Goal: Complete application form: Complete application form

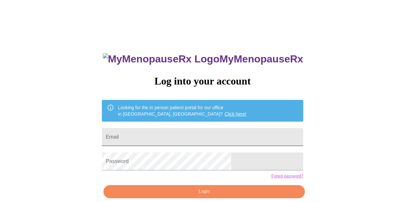
click at [190, 137] on input "Email" at bounding box center [202, 137] width 201 height 18
type input "[EMAIL_ADDRESS][DOMAIN_NAME]"
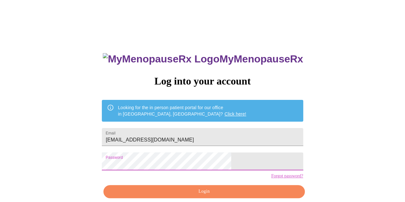
scroll to position [29, 0]
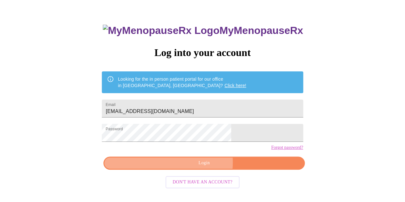
click at [190, 167] on span "Login" at bounding box center [204, 163] width 186 height 8
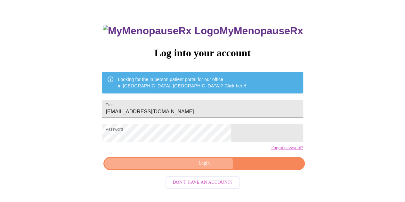
click at [201, 167] on span "Login" at bounding box center [204, 163] width 186 height 8
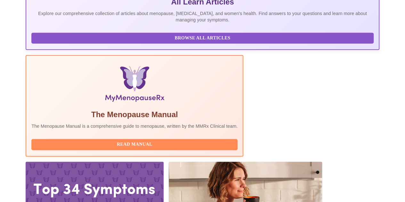
scroll to position [243, 0]
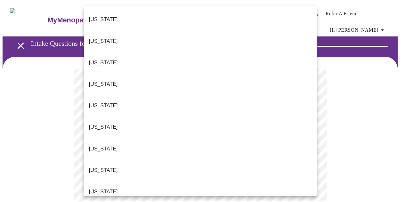
scroll to position [531, 0]
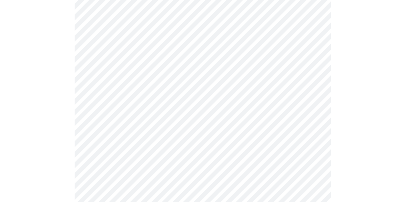
scroll to position [76, 0]
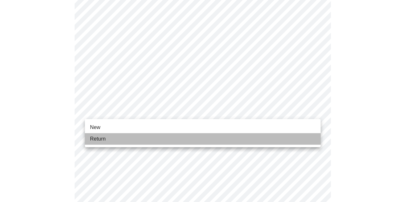
click at [275, 138] on li "Return" at bounding box center [203, 139] width 236 height 12
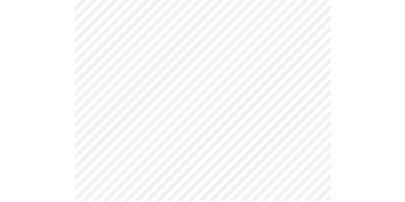
scroll to position [0, 0]
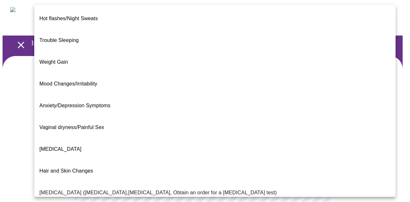
click at [314, 133] on body "MyMenopauseRx Appointments Messaging Labs Uploads Medications Community Refer a…" at bounding box center [205, 200] width 405 height 394
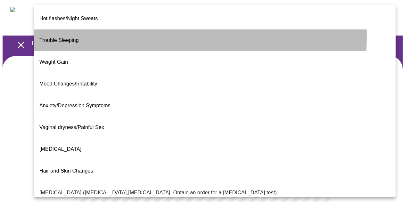
click at [124, 32] on li "Trouble Sleeping" at bounding box center [214, 40] width 361 height 22
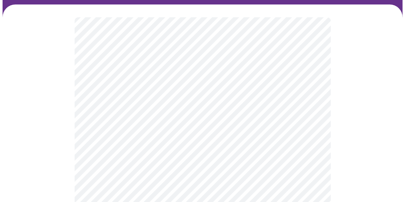
scroll to position [52, 0]
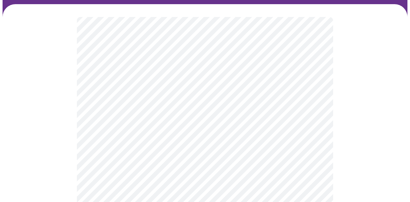
click at [311, 144] on body "MyMenopauseRx Appointments Messaging Labs Uploads Medications Community Refer a…" at bounding box center [205, 146] width 405 height 390
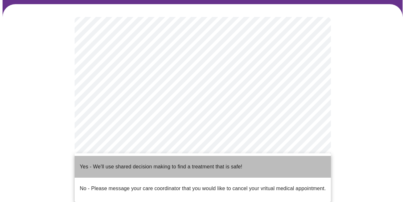
click at [270, 163] on li "Yes - We'll use shared decision making to find a treatment that is safe!" at bounding box center [203, 167] width 256 height 22
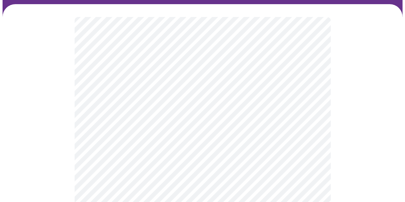
click at [331, 169] on div at bounding box center [203, 170] width 400 height 332
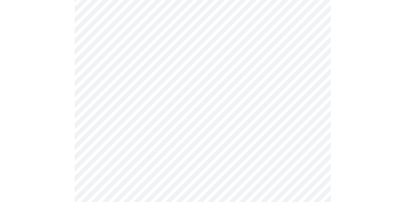
scroll to position [0, 0]
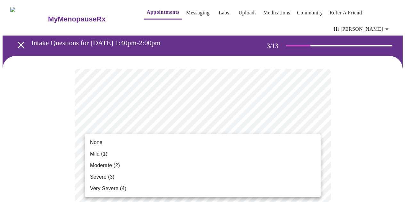
click at [302, 153] on li "Mild (1)" at bounding box center [203, 154] width 236 height 12
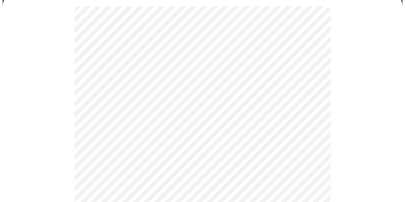
scroll to position [63, 0]
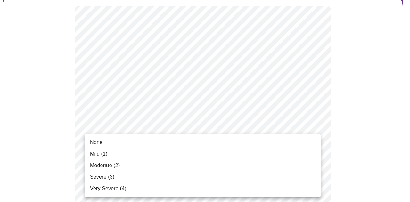
click at [274, 151] on li "Mild (1)" at bounding box center [203, 154] width 236 height 12
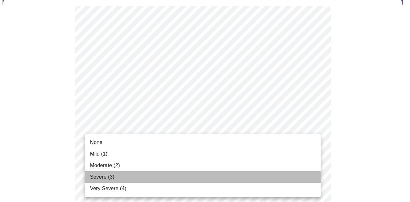
click at [314, 177] on li "Severe (3)" at bounding box center [203, 177] width 236 height 12
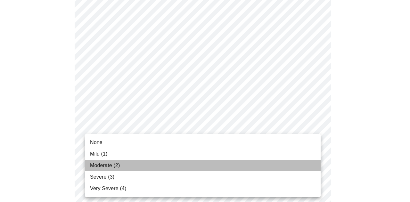
click at [310, 164] on li "Moderate (2)" at bounding box center [203, 166] width 236 height 12
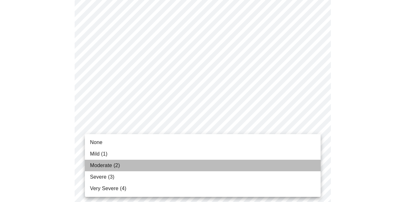
click at [273, 171] on li "Moderate (2)" at bounding box center [203, 166] width 236 height 12
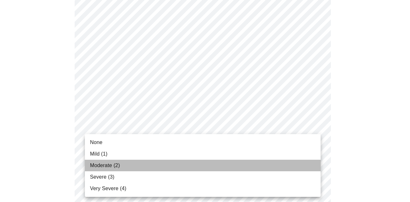
click at [304, 168] on li "Moderate (2)" at bounding box center [203, 166] width 236 height 12
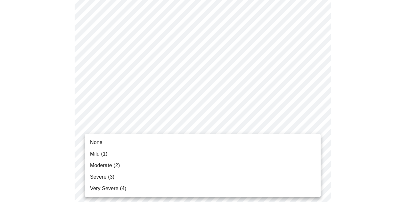
click at [316, 149] on body "MyMenopauseRx Appointments Messaging Labs Uploads Medications Community Refer a…" at bounding box center [205, 130] width 405 height 807
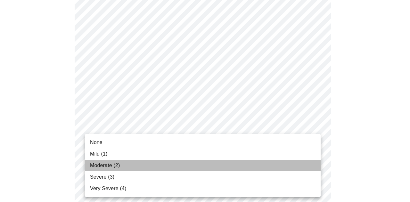
click at [301, 166] on li "Moderate (2)" at bounding box center [203, 166] width 236 height 12
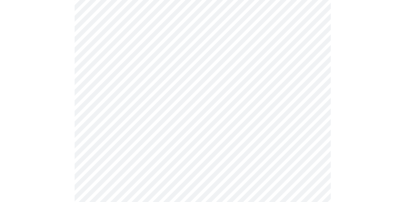
scroll to position [318, 0]
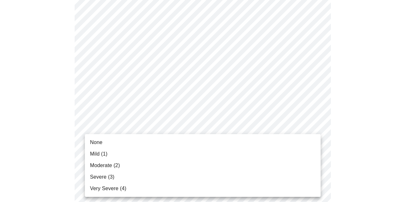
click at [313, 160] on body "MyMenopauseRx Appointments Messaging Labs Uploads Medications Community Refer a…" at bounding box center [205, 84] width 405 height 798
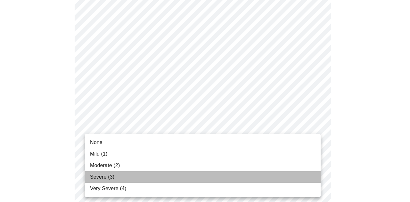
click at [294, 175] on li "Severe (3)" at bounding box center [203, 177] width 236 height 12
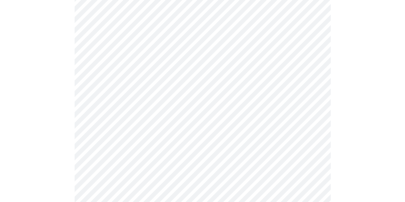
scroll to position [369, 0]
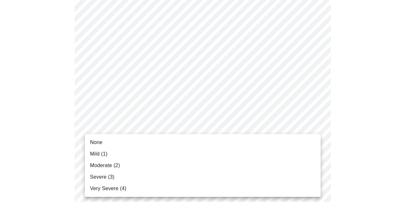
click at [318, 157] on body "MyMenopauseRx Appointments Messaging Labs Uploads Medications Community Refer a…" at bounding box center [205, 27] width 405 height 789
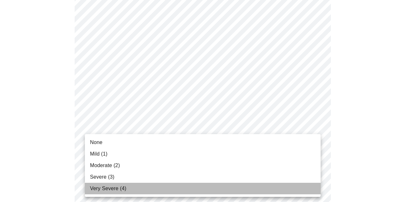
click at [287, 193] on li "Very Severe (4)" at bounding box center [203, 189] width 236 height 12
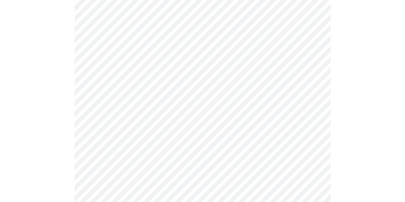
scroll to position [413, 0]
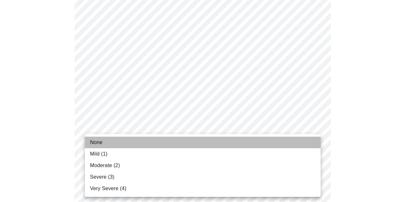
click at [315, 144] on li "None" at bounding box center [203, 143] width 236 height 12
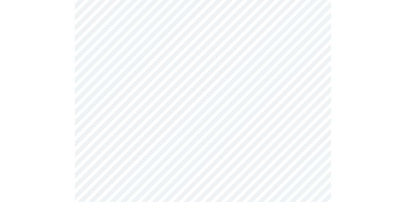
click at [340, 138] on div at bounding box center [203, 2] width 400 height 718
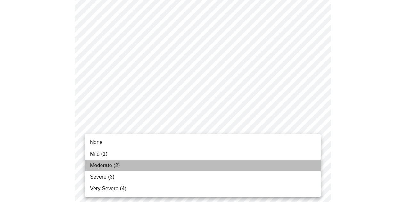
click at [264, 163] on li "Moderate (2)" at bounding box center [203, 166] width 236 height 12
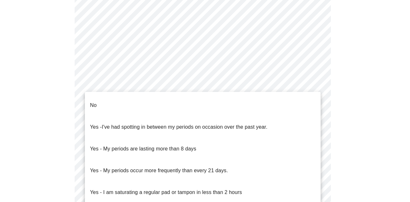
click at [312, 117] on body "MyMenopauseRx Appointments Messaging Labs Uploads Medications Community Refer a…" at bounding box center [205, 50] width 405 height 640
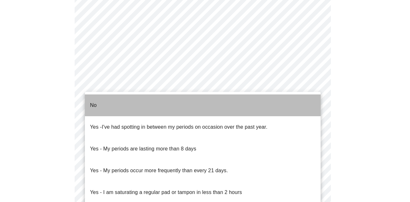
click at [296, 103] on li "No" at bounding box center [203, 105] width 236 height 22
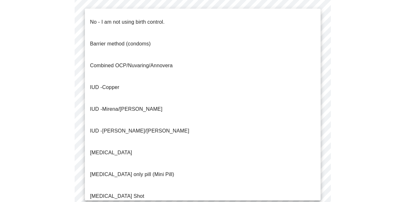
click at [317, 160] on body "MyMenopauseRx Appointments Messaging Labs Uploads Medications Community Refer a…" at bounding box center [205, 48] width 405 height 637
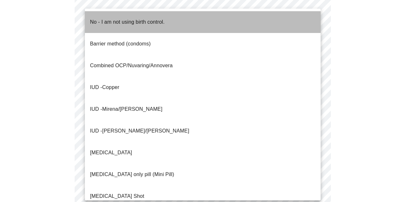
click at [255, 23] on li "No - I am not using birth control." at bounding box center [203, 22] width 236 height 22
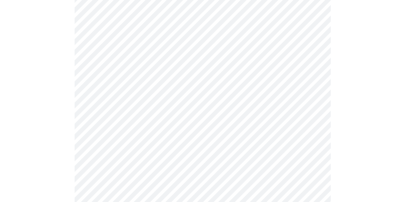
click at [338, 107] on div at bounding box center [203, 72] width 400 height 579
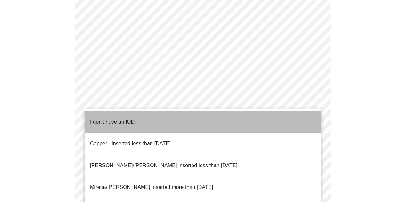
click at [301, 115] on li "I don't have an IUD." at bounding box center [203, 122] width 236 height 22
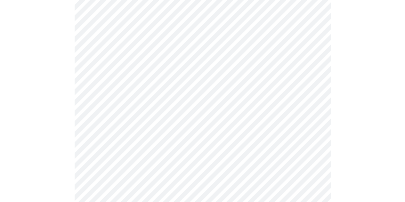
click at [301, 115] on div "I don't have an IUD. Copper - inserted less than [DATE]. [PERSON_NAME]/[PERSON_…" at bounding box center [202, 101] width 405 height 202
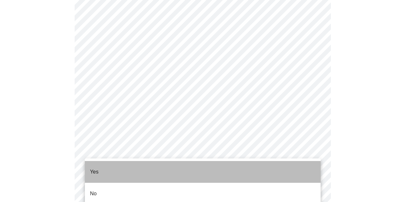
click at [291, 172] on li "Yes" at bounding box center [203, 172] width 236 height 22
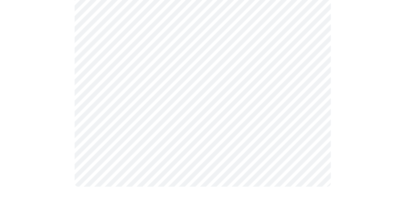
scroll to position [0, 0]
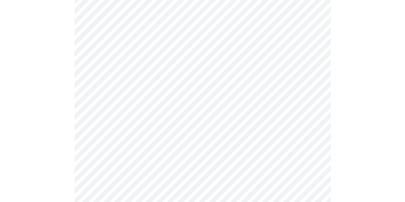
scroll to position [83, 0]
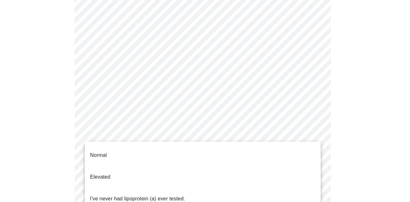
click at [312, 138] on body "MyMenopauseRx Appointments Messaging Labs Uploads Medications Community Refer a…" at bounding box center [205, 161] width 405 height 482
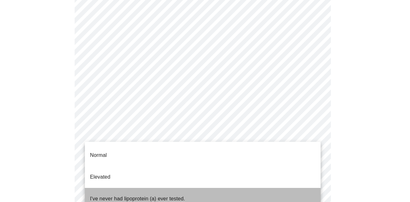
click at [180, 195] on p "I've never had lipoprotein (a) ever tested." at bounding box center [137, 199] width 95 height 8
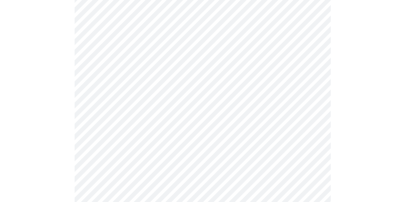
drag, startPoint x: 353, startPoint y: 173, endPoint x: 365, endPoint y: 180, distance: 14.2
click at [365, 180] on div at bounding box center [203, 185] width 400 height 425
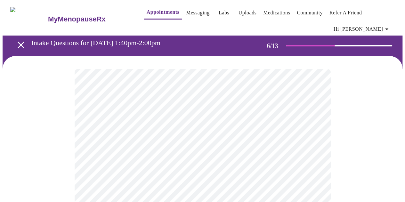
click at [361, 168] on div at bounding box center [203, 202] width 400 height 293
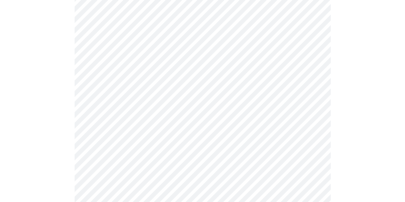
scroll to position [1649, 0]
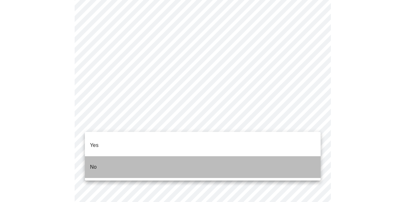
click at [289, 159] on li "No" at bounding box center [203, 167] width 236 height 22
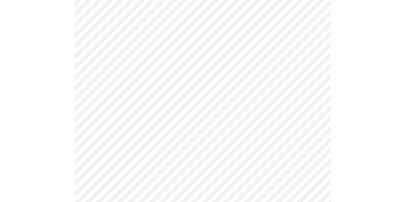
scroll to position [142, 0]
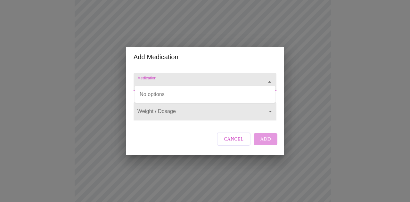
click at [220, 79] on input "Medication" at bounding box center [195, 85] width 119 height 12
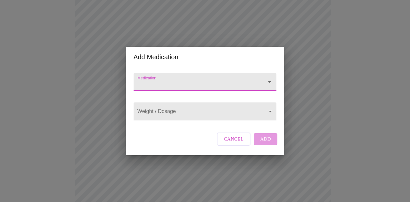
click at [220, 79] on input "Medication" at bounding box center [195, 85] width 119 height 12
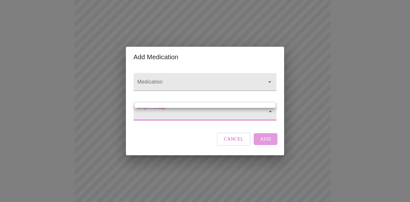
click at [221, 115] on body "MyMenopauseRx Appointments Messaging Labs Uploads Medications Community Refer a…" at bounding box center [205, 171] width 405 height 620
click at [231, 143] on div at bounding box center [205, 101] width 410 height 202
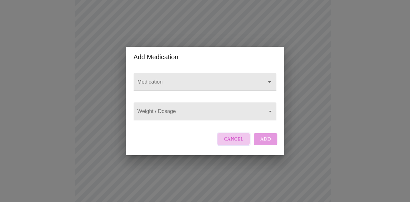
click at [231, 143] on span "Cancel" at bounding box center [234, 139] width 20 height 8
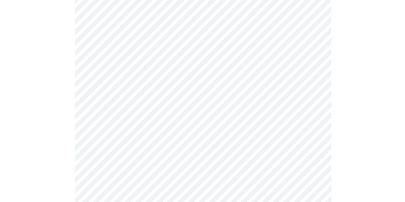
scroll to position [409, 0]
